Goal: Navigation & Orientation: Find specific page/section

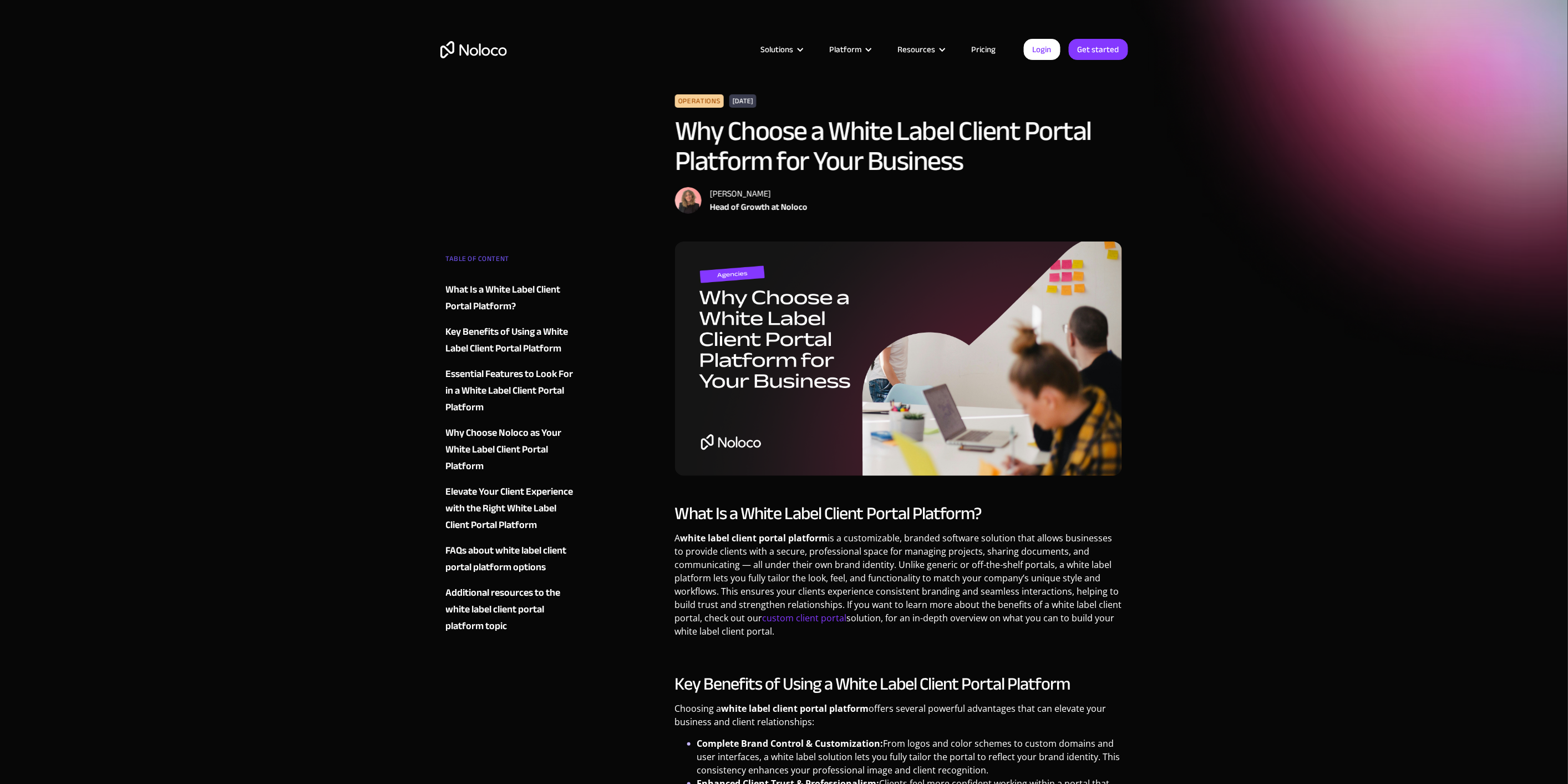
click at [487, 49] on img "home" at bounding box center [474, 49] width 67 height 17
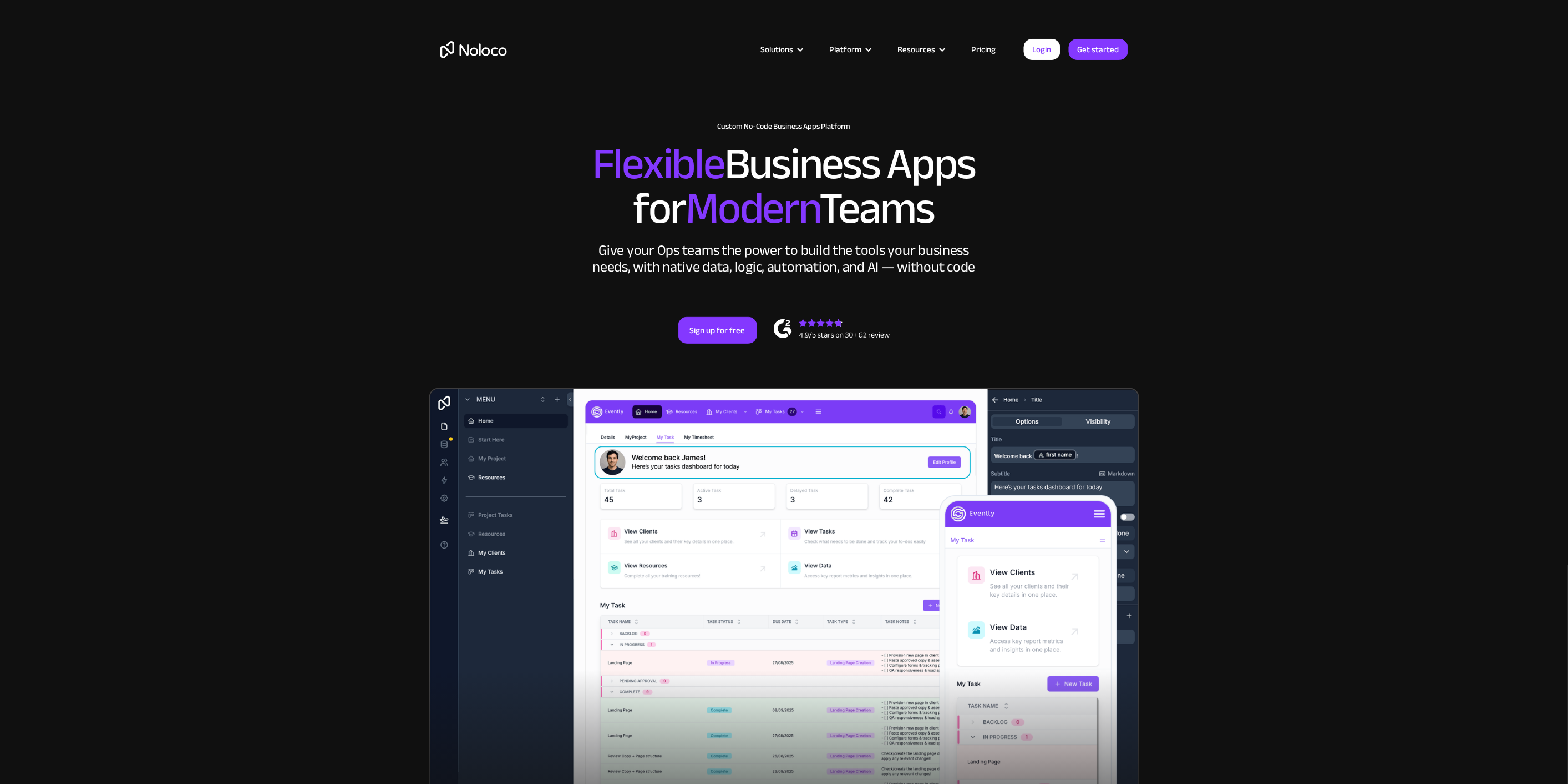
click at [980, 49] on link "Pricing" at bounding box center [984, 50] width 52 height 15
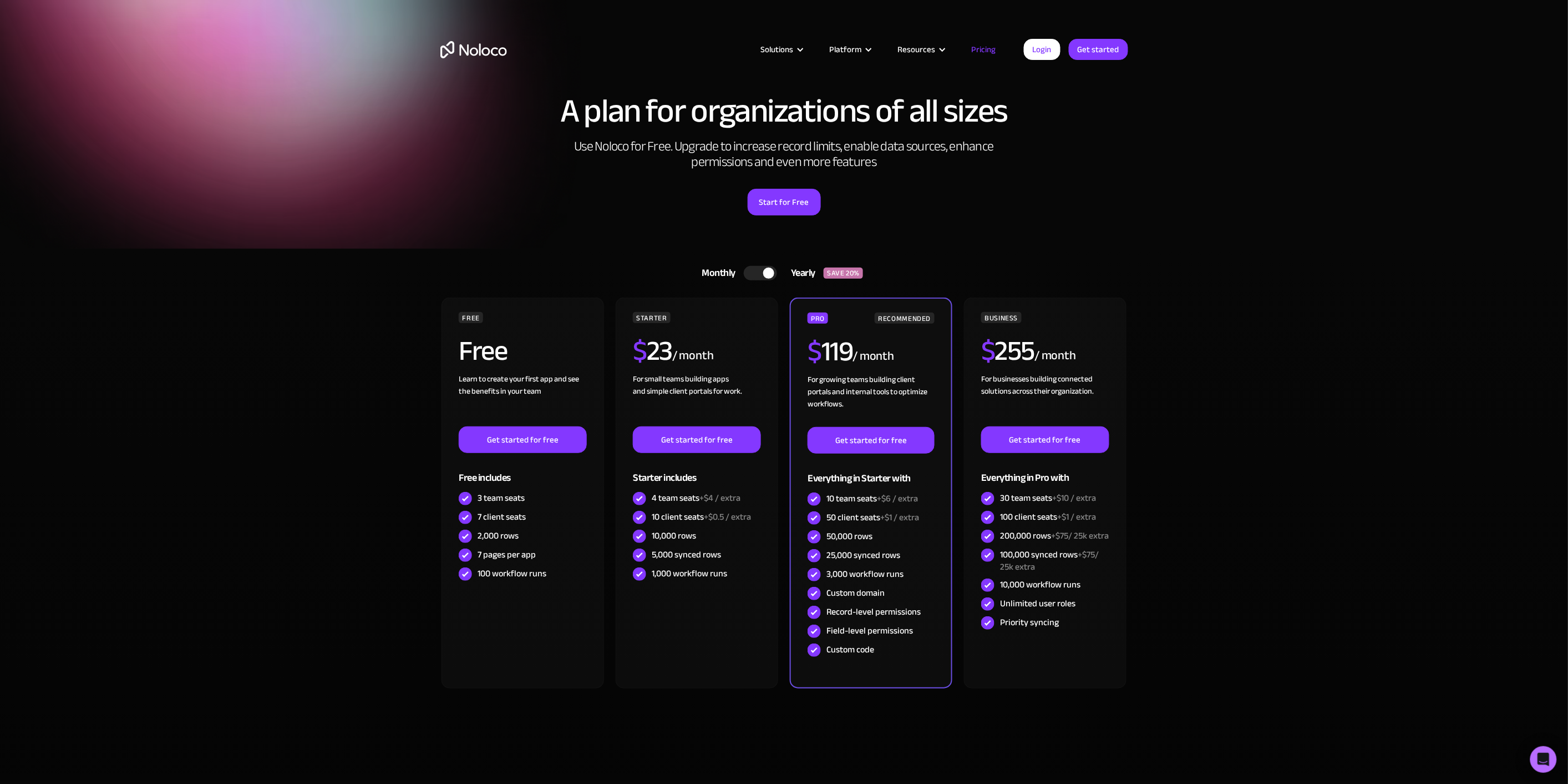
click at [872, 147] on h2 "Use Noloco for Free. Upgrade to increase record limits, enable data sources, en…" at bounding box center [784, 154] width 444 height 31
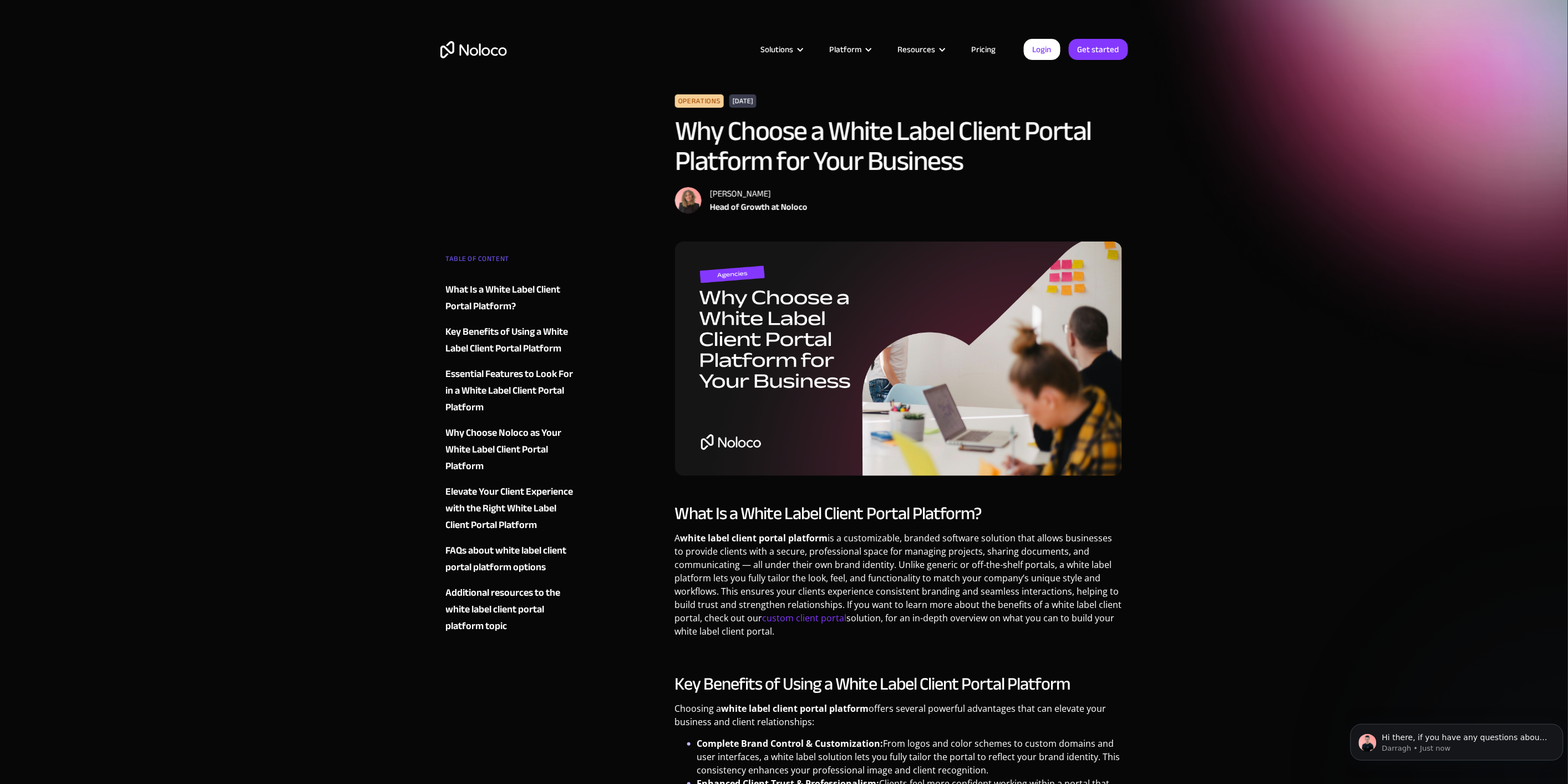
drag, startPoint x: 576, startPoint y: 344, endPoint x: 570, endPoint y: 341, distance: 6.7
click at [445, 51] on img "home" at bounding box center [474, 49] width 67 height 17
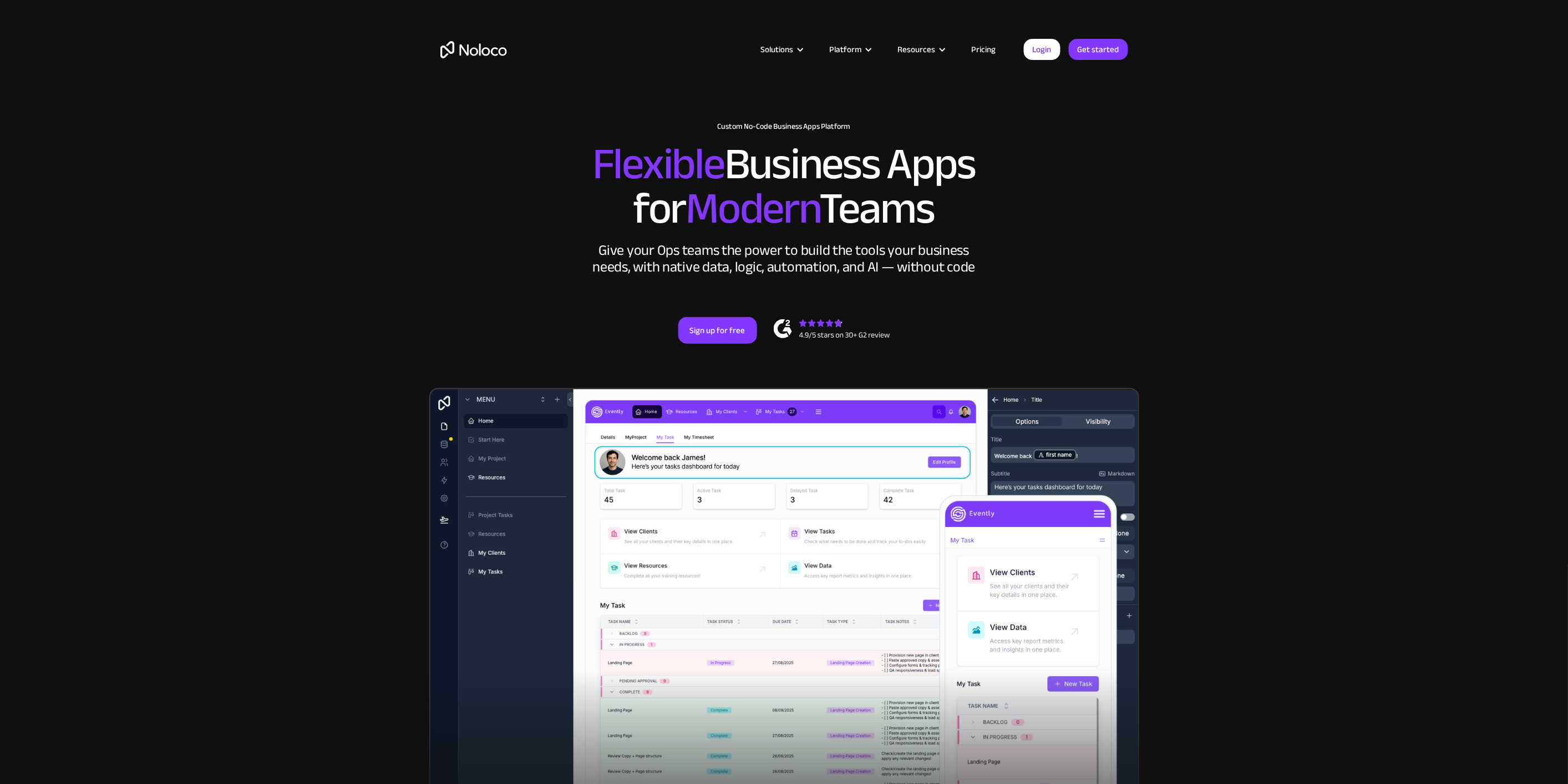
click at [320, 259] on section "New: Connect Noloco to Stripe Custom No-Code Business Apps Platform Flexible Bu…" at bounding box center [784, 446] width 1568 height 893
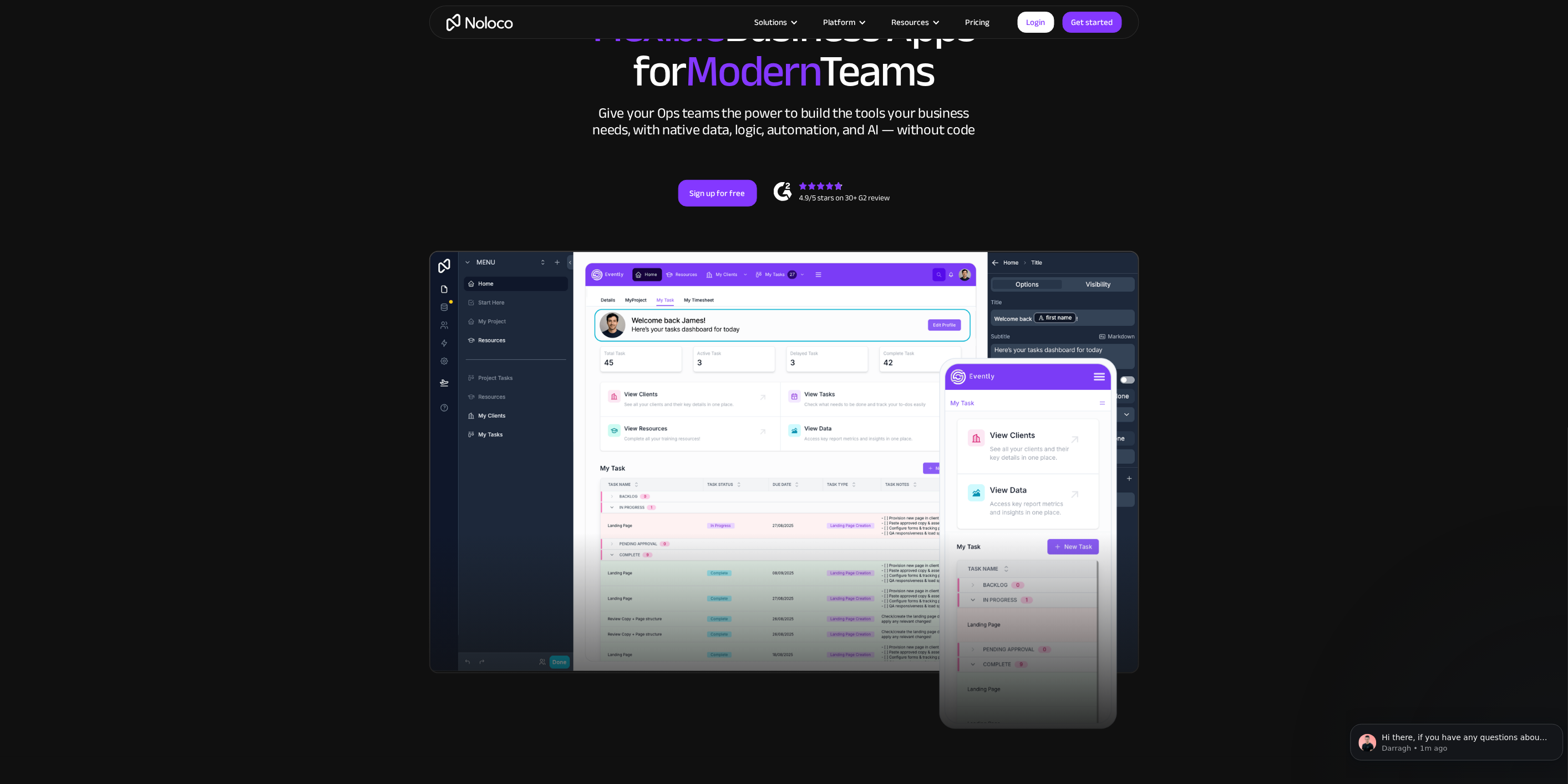
scroll to position [308, 0]
